Goal: Transaction & Acquisition: Purchase product/service

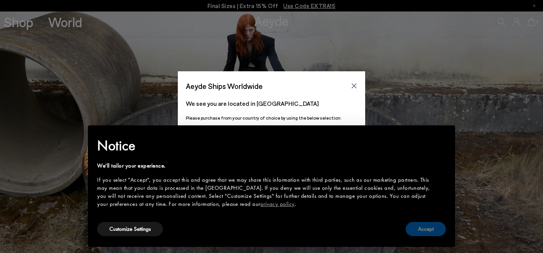
click at [434, 230] on button "Accept" at bounding box center [426, 229] width 40 height 14
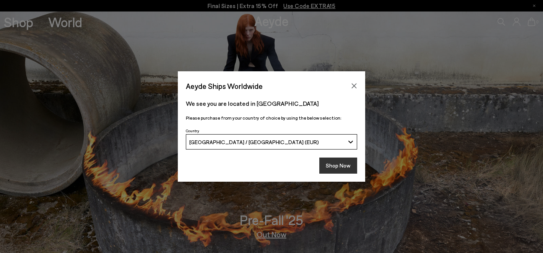
click at [344, 163] on button "Shop Now" at bounding box center [339, 165] width 38 height 16
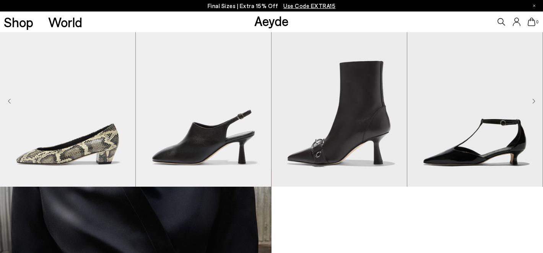
scroll to position [478, 0]
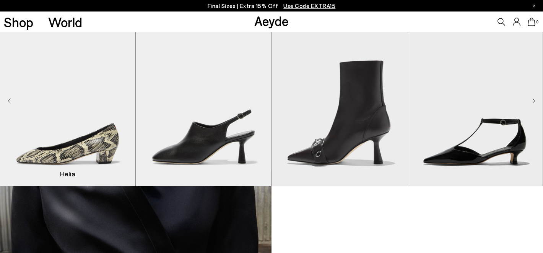
click at [112, 114] on img "1 / 9" at bounding box center [67, 101] width 135 height 170
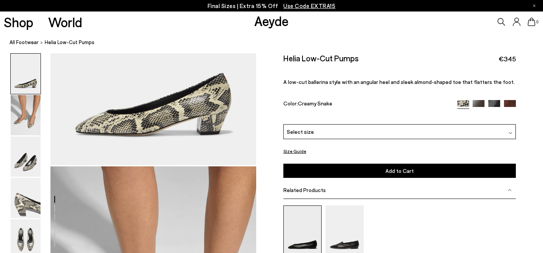
scroll to position [98, 0]
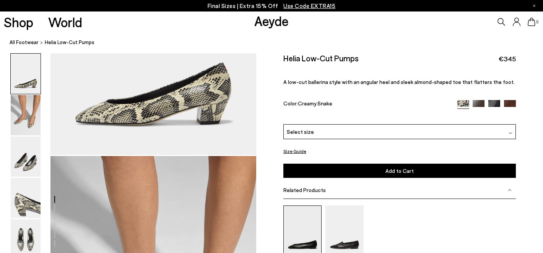
click at [298, 212] on img at bounding box center [303, 230] width 38 height 51
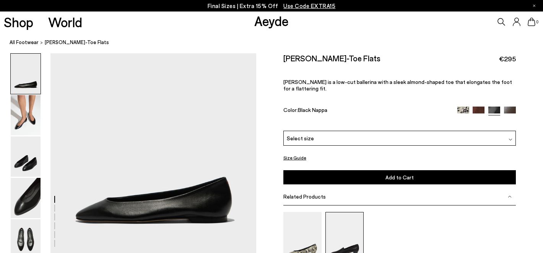
click at [338, 212] on img at bounding box center [345, 237] width 38 height 51
